Goal: Task Accomplishment & Management: Complete application form

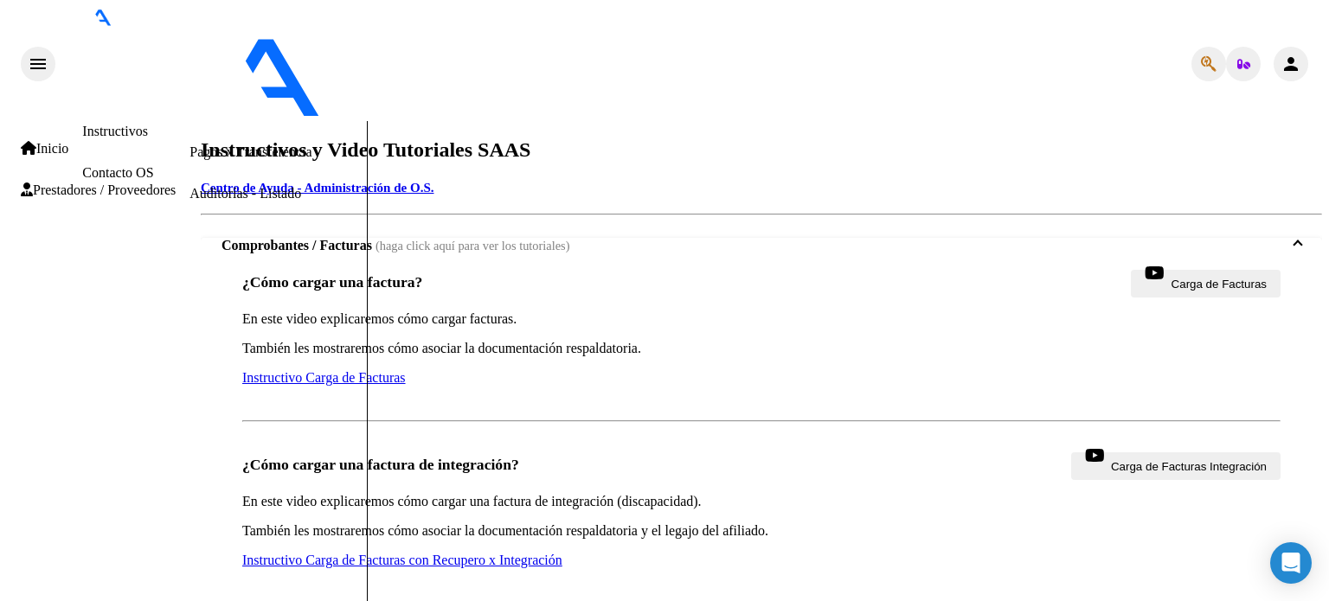
click at [64, 141] on link "Inicio" at bounding box center [45, 149] width 48 height 16
click at [83, 196] on span "Prestadores / Proveedores" at bounding box center [98, 191] width 155 height 16
click at [190, 76] on link "Facturas - Listado/Carga" at bounding box center [258, 68] width 137 height 15
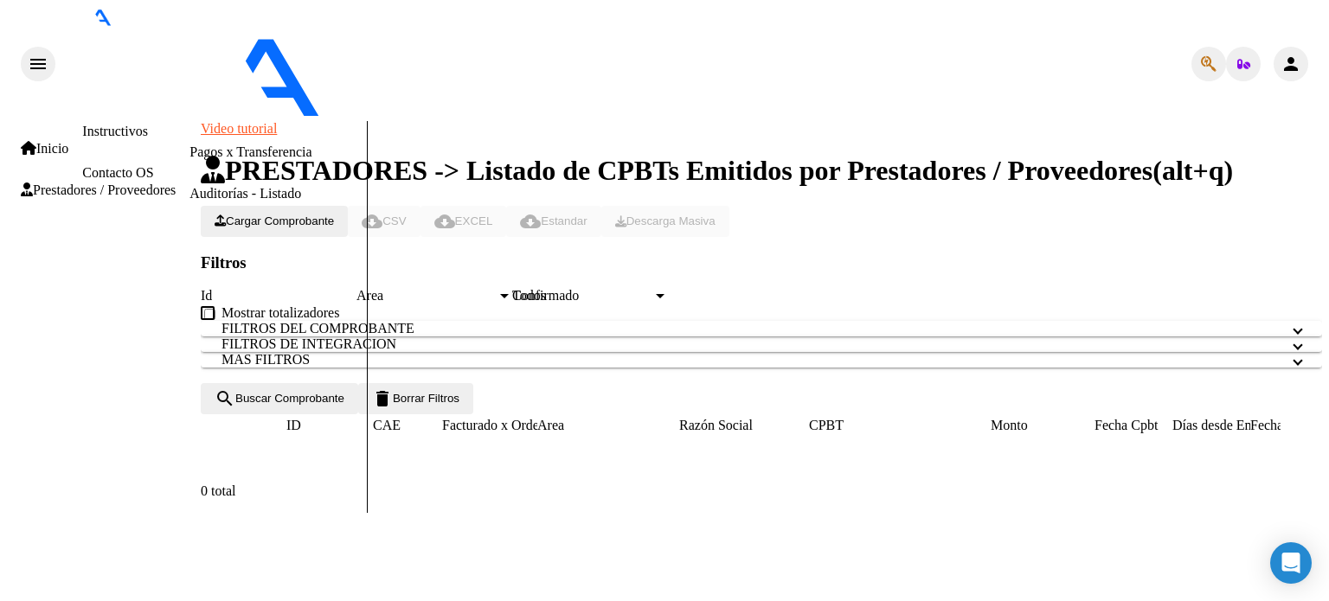
click at [334, 215] on span "Cargar Comprobante" at bounding box center [274, 221] width 119 height 13
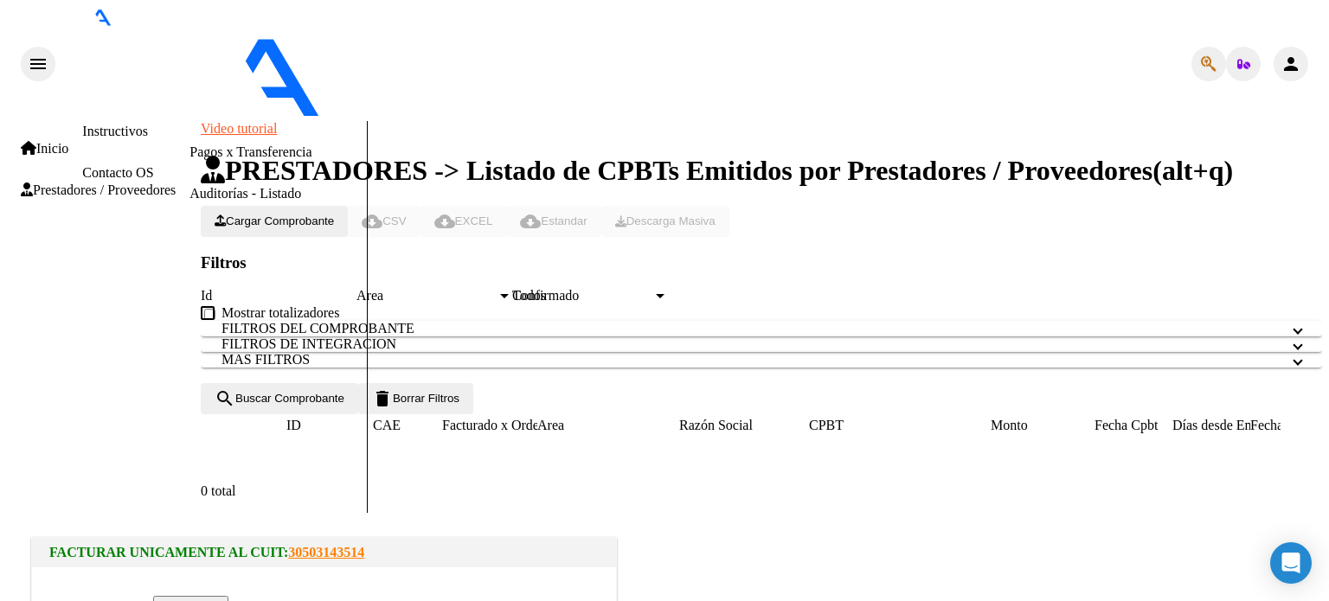
click at [264, 596] on input "file" at bounding box center [154, 605] width 219 height 18
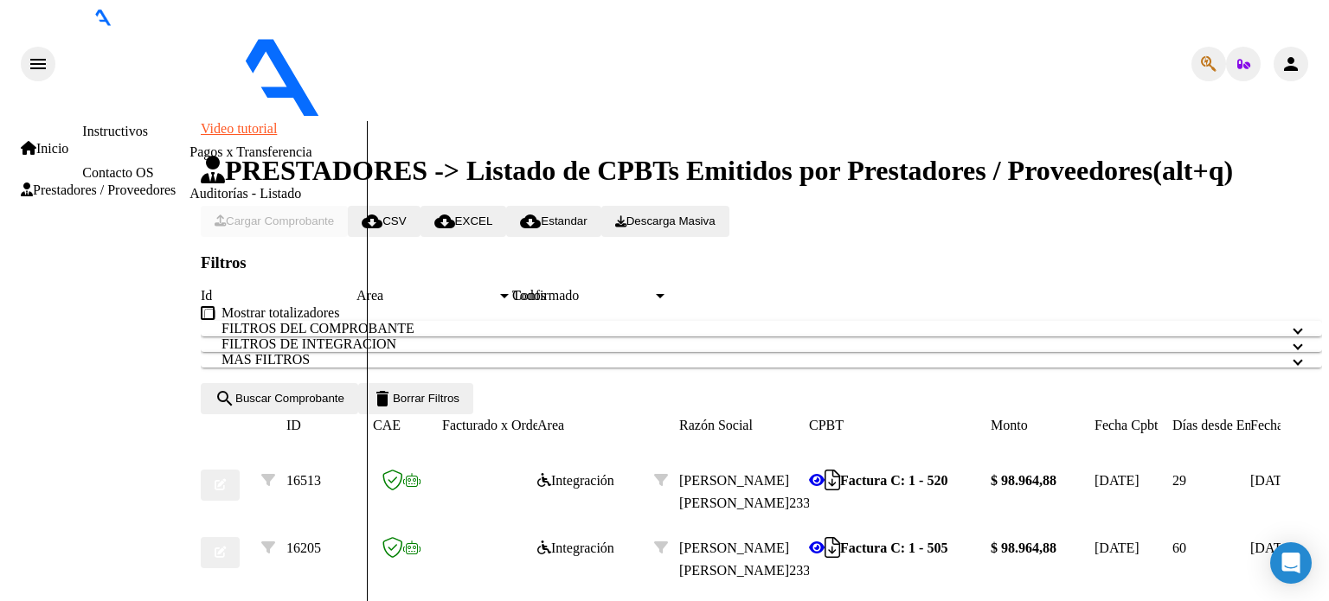
scroll to position [373, 0]
type input "202508"
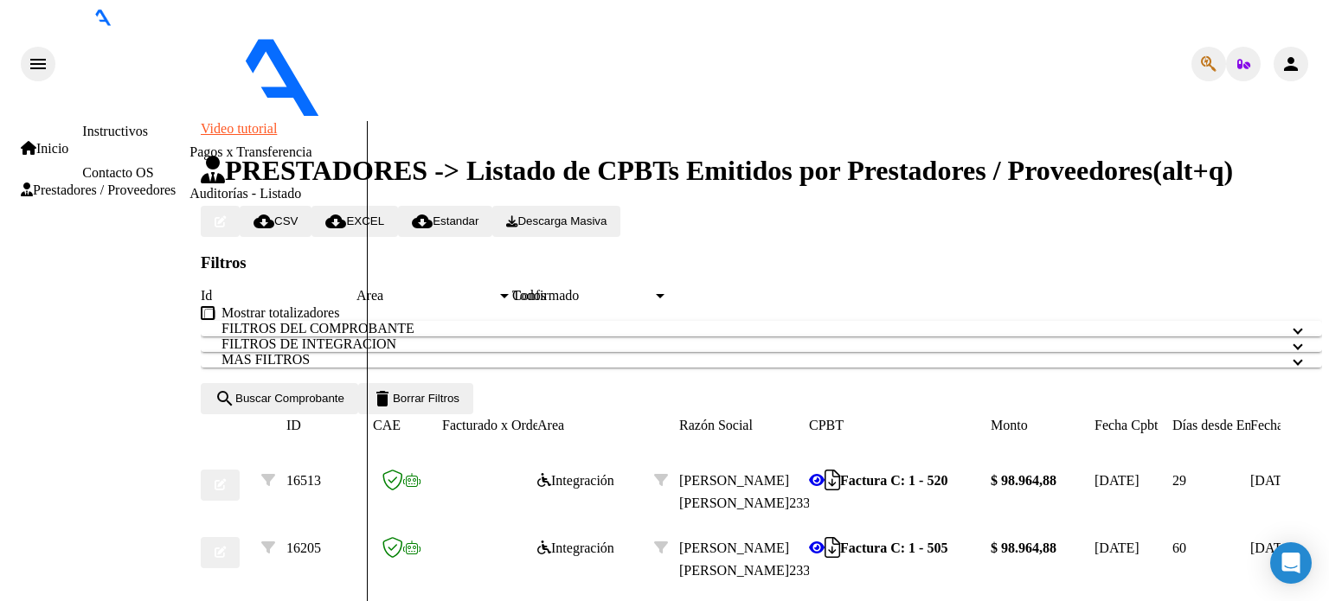
type input "Planilla asistencia [PERSON_NAME] A TO [DATE]"
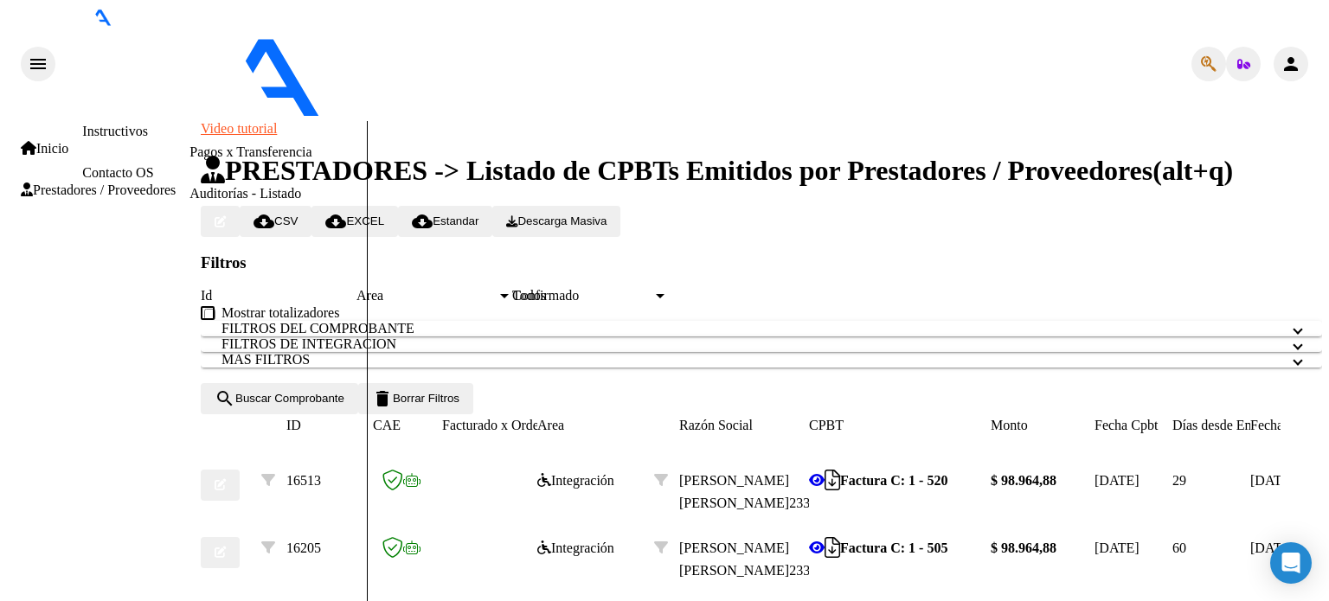
type input "C:\fakepath\Planilla asist [PERSON_NAME] TO [DATE].pdf"
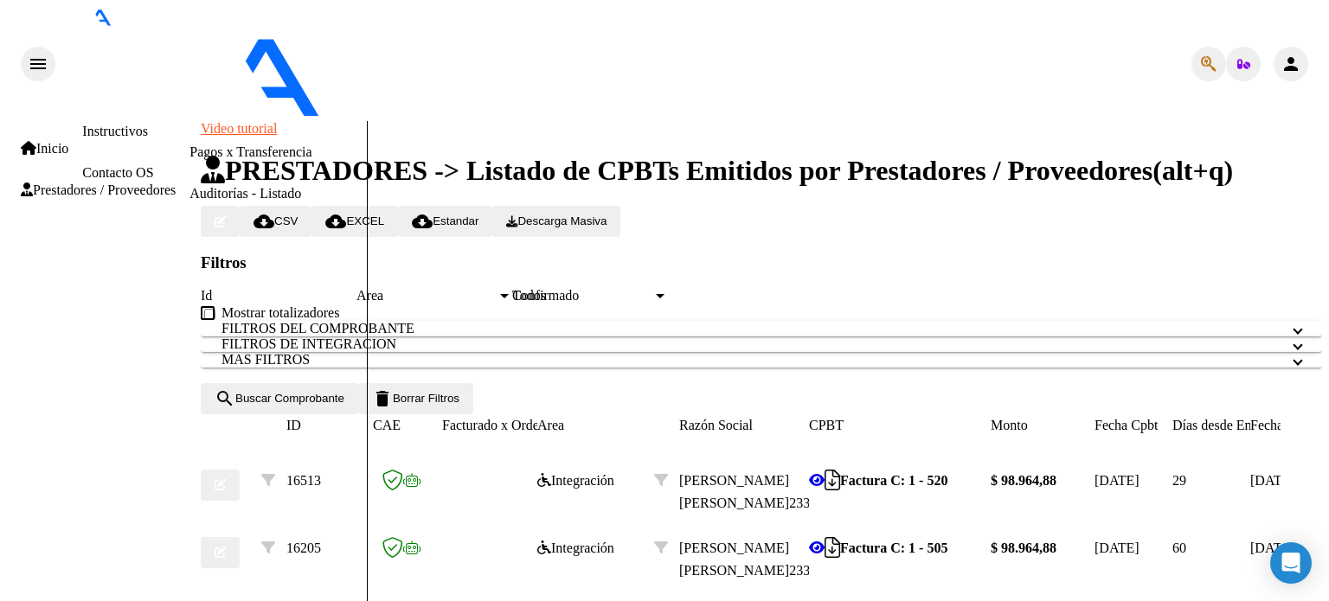
type input "Autorización [PERSON_NAME] A TO 2025"
type input "C:\fakepath\[PERSON_NAME] auto TO 2025.pdf"
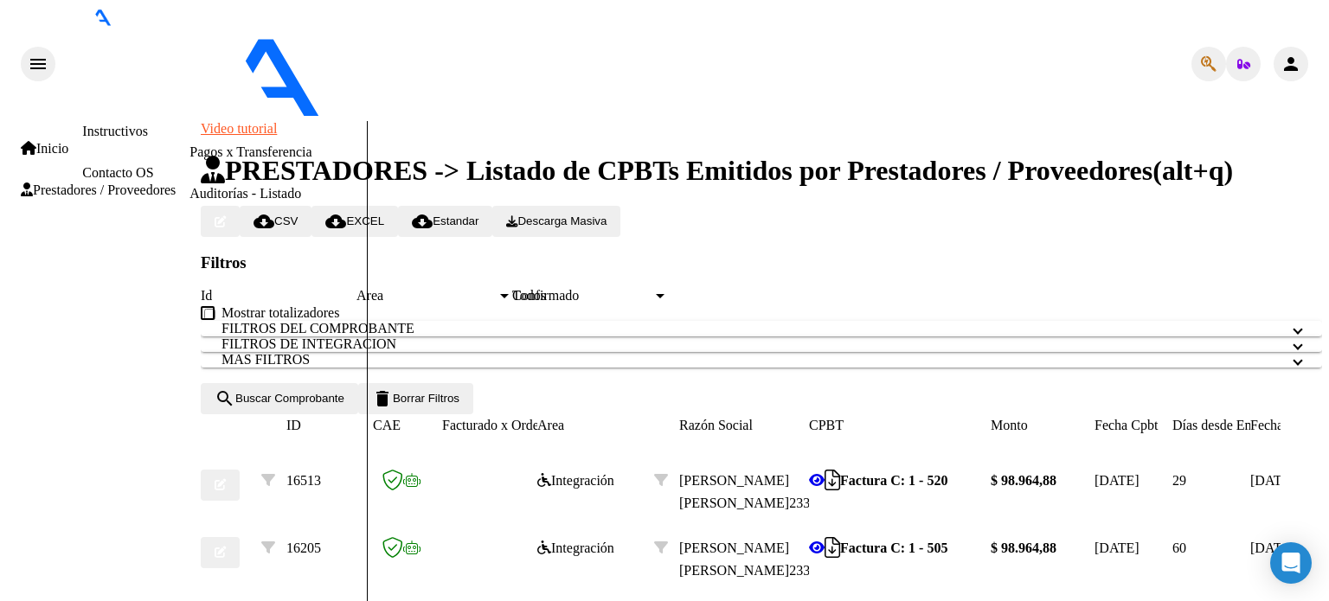
type input "$ 0,00"
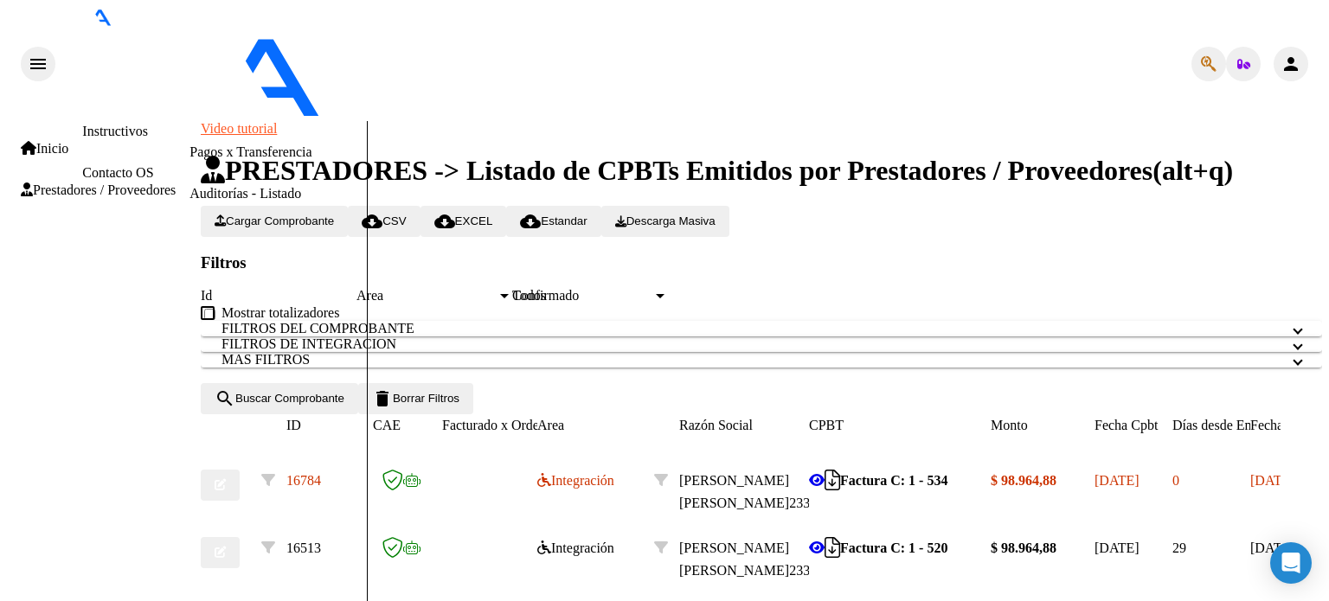
scroll to position [0, 0]
click at [1328, 145] on div at bounding box center [1334, 257] width 4 height 272
click at [1302, 54] on mat-icon "person" at bounding box center [1291, 64] width 21 height 21
